Goal: Check status: Check status

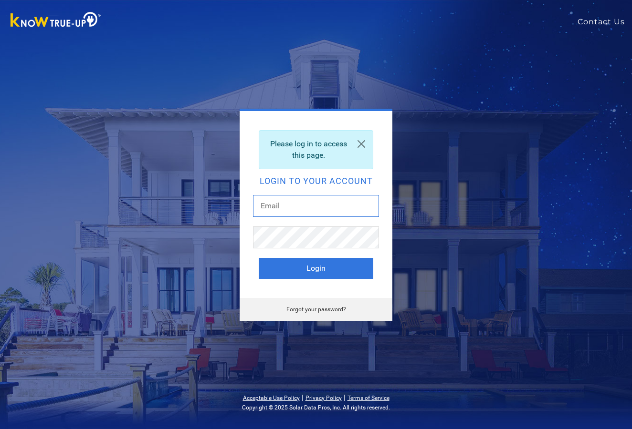
type input "[EMAIL_ADDRESS][DOMAIN_NAME]"
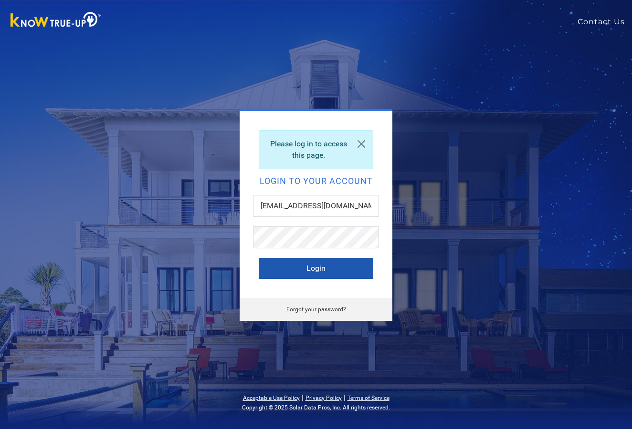
click at [320, 272] on button "Login" at bounding box center [316, 268] width 114 height 21
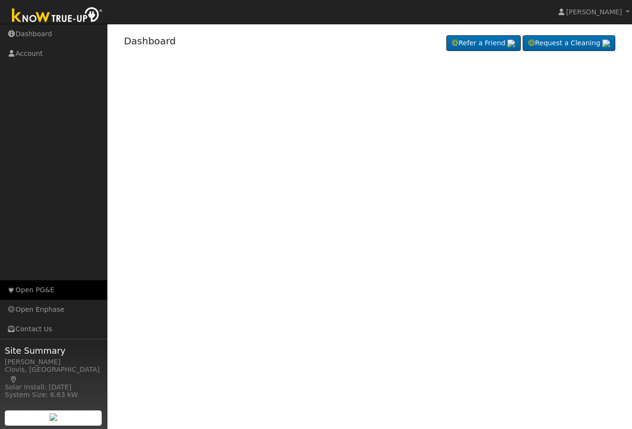
click at [28, 290] on link "Open PG&E" at bounding box center [53, 290] width 107 height 20
click at [31, 289] on link "Open PG&E" at bounding box center [53, 290] width 107 height 20
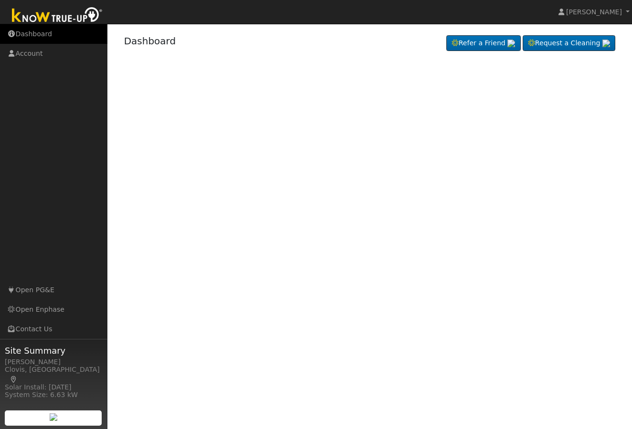
click at [32, 33] on link "Dashboard" at bounding box center [53, 34] width 107 height 20
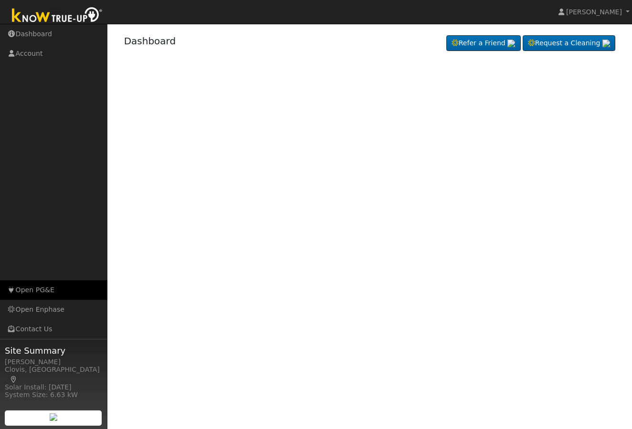
click at [28, 289] on link "Open PG&E" at bounding box center [53, 290] width 107 height 20
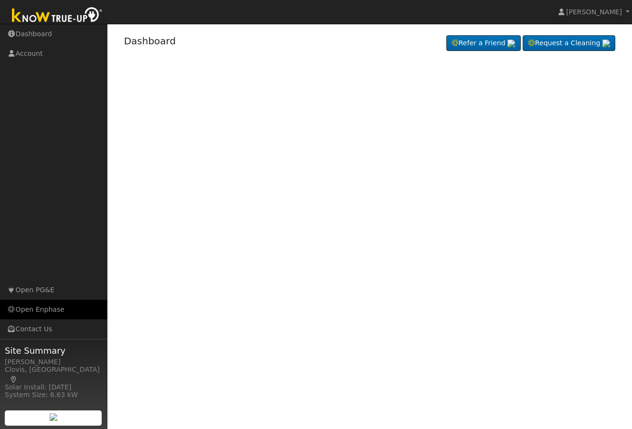
click at [37, 307] on link "Open Enphase" at bounding box center [53, 310] width 107 height 20
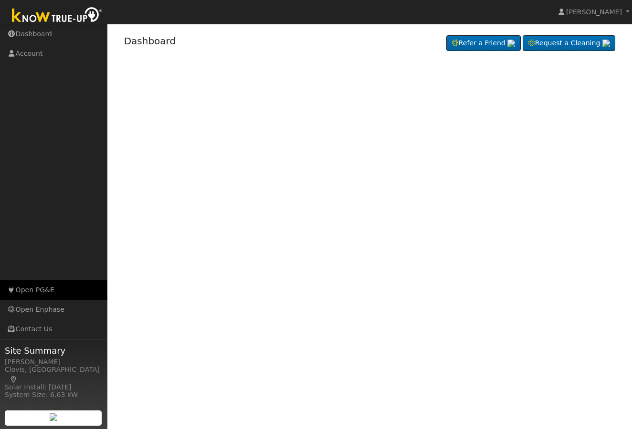
click at [40, 293] on link "Open PG&E" at bounding box center [53, 290] width 107 height 20
click at [50, 414] on img at bounding box center [54, 418] width 8 height 8
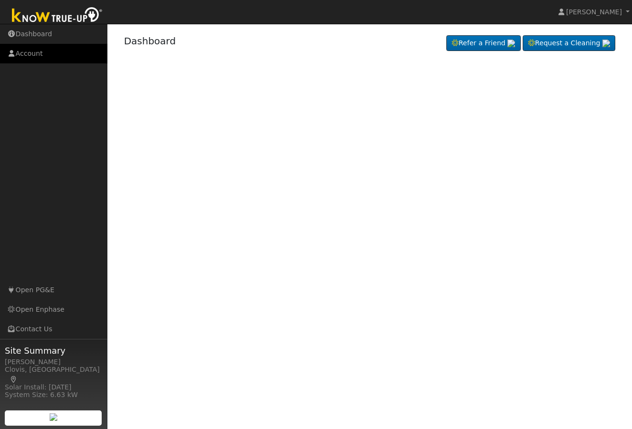
click at [31, 56] on link "Account" at bounding box center [53, 54] width 107 height 20
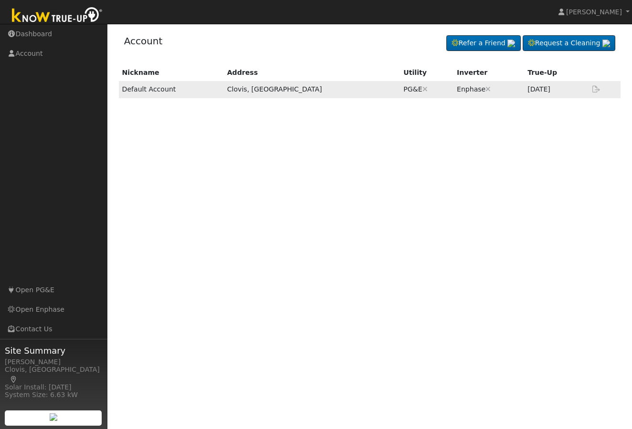
click at [400, 93] on td "PG&E Are you sure you want to disconnect this ? Back Disconnect" at bounding box center [426, 89] width 53 height 17
click at [524, 93] on td "Aug 2025" at bounding box center [555, 89] width 63 height 17
click at [527, 74] on div "True-Up" at bounding box center [555, 73] width 56 height 10
click at [591, 91] on link at bounding box center [595, 89] width 11 height 8
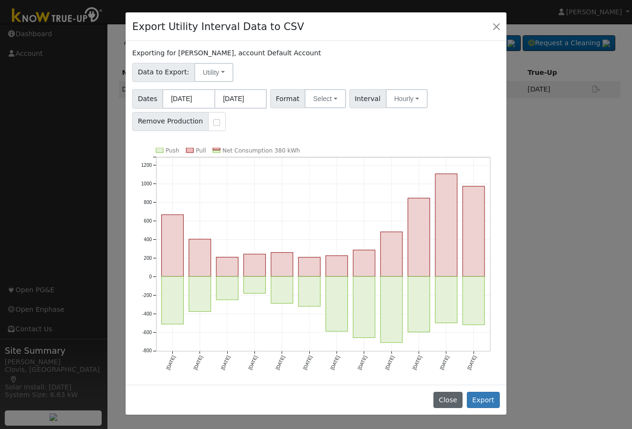
click at [456, 401] on button "Close" at bounding box center [447, 400] width 29 height 16
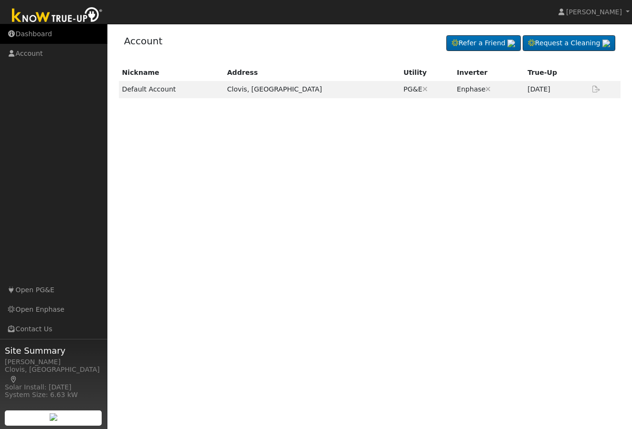
click at [25, 36] on link "Dashboard" at bounding box center [53, 34] width 107 height 20
